Goal: Navigation & Orientation: Find specific page/section

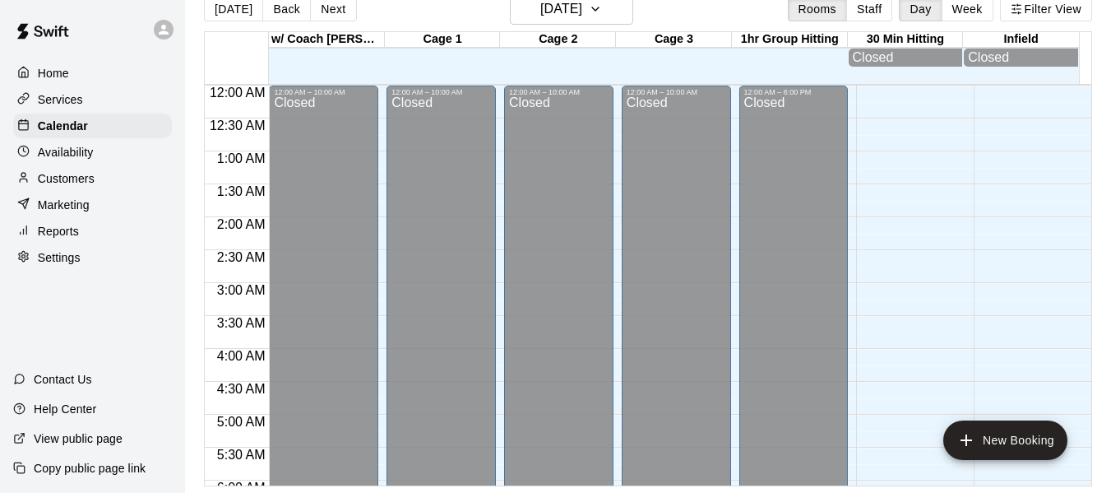
scroll to position [929, 0]
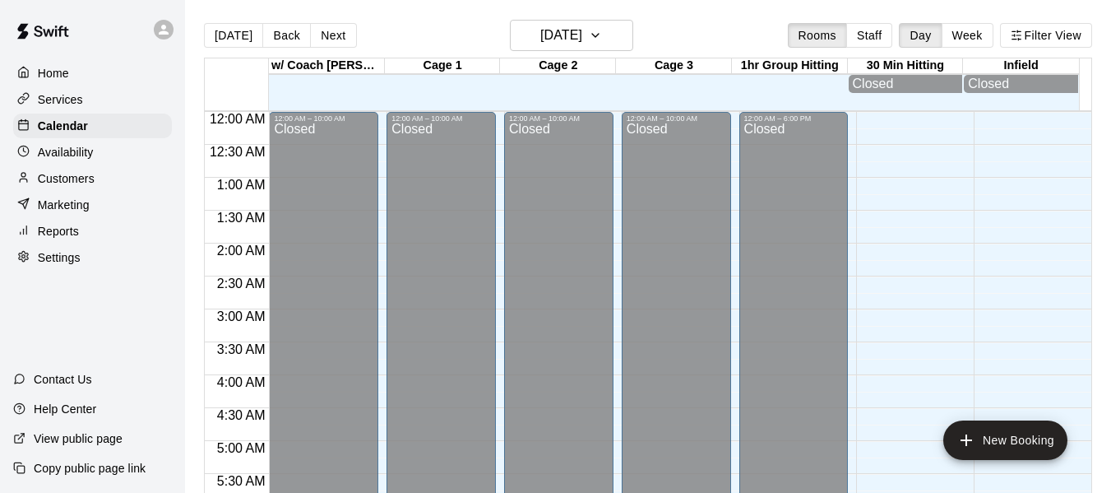
scroll to position [1103, 0]
